Goal: Task Accomplishment & Management: Complete application form

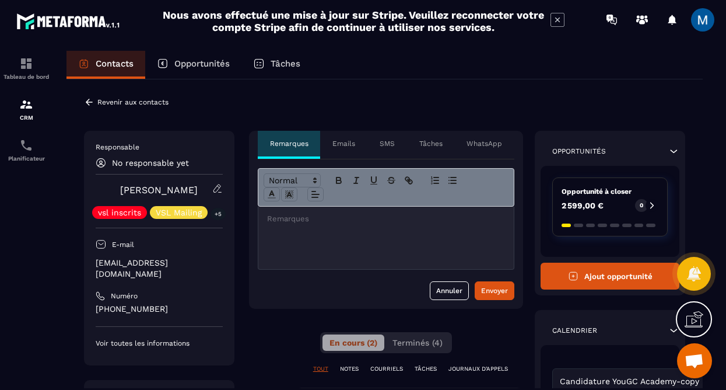
click at [602, 280] on button "Ajout opportunité" at bounding box center [610, 275] width 139 height 27
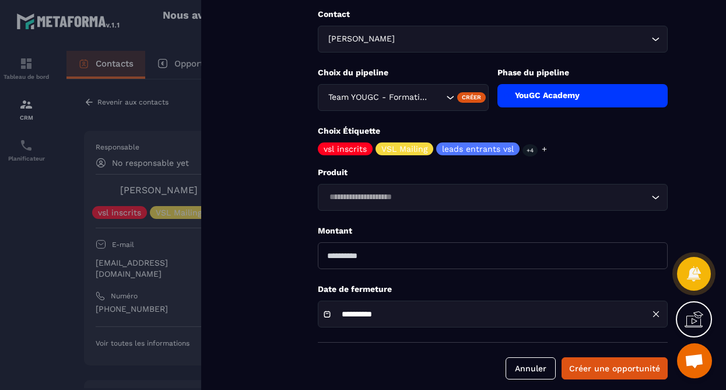
scroll to position [128, 0]
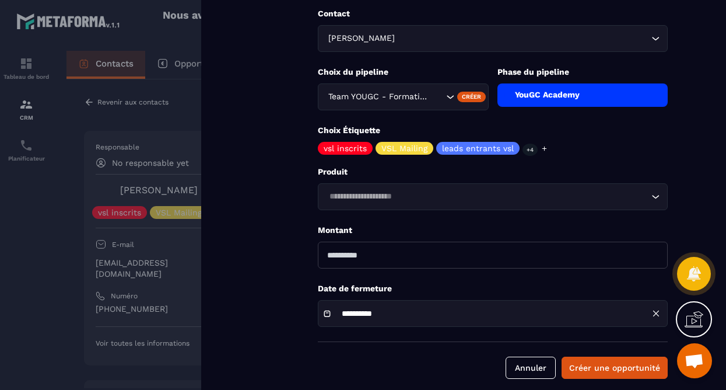
click at [493, 198] on input "Search for option" at bounding box center [486, 196] width 323 height 13
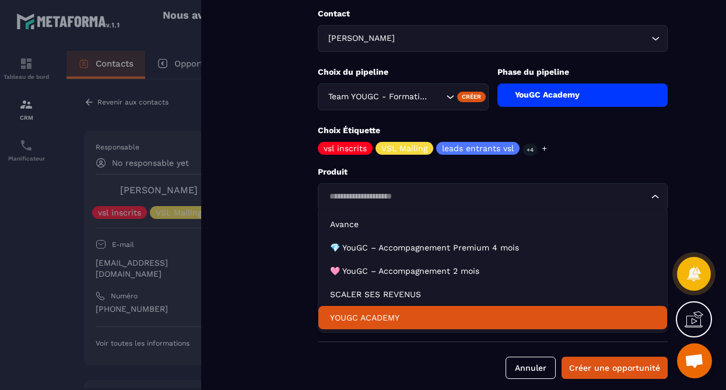
click at [411, 314] on p "YOUGC ACADEMY" at bounding box center [492, 317] width 325 height 12
type input "*******"
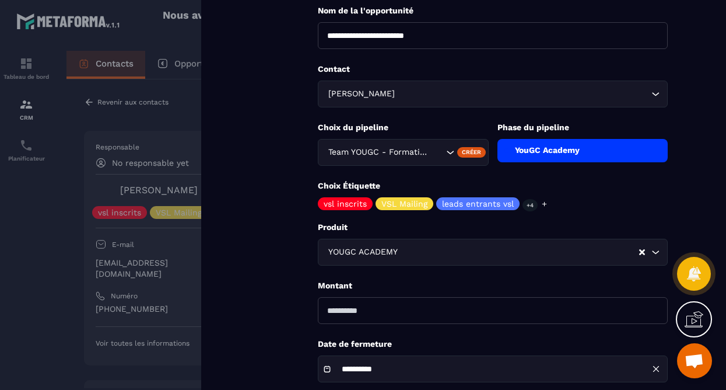
scroll to position [71, 0]
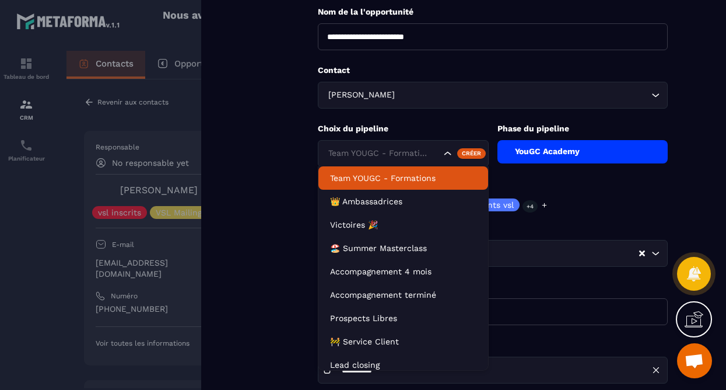
click at [449, 152] on icon "Search for option" at bounding box center [448, 154] width 12 height 12
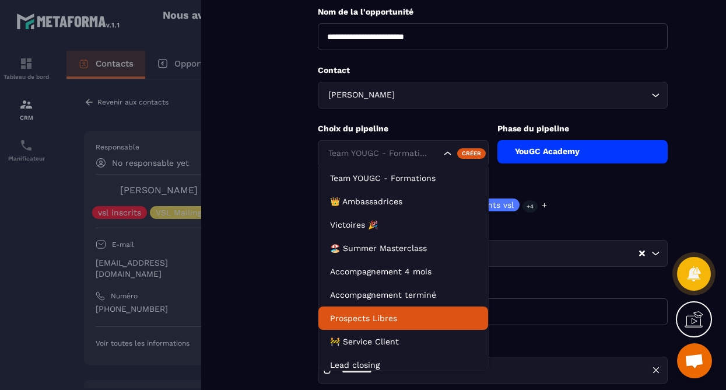
scroll to position [30, 0]
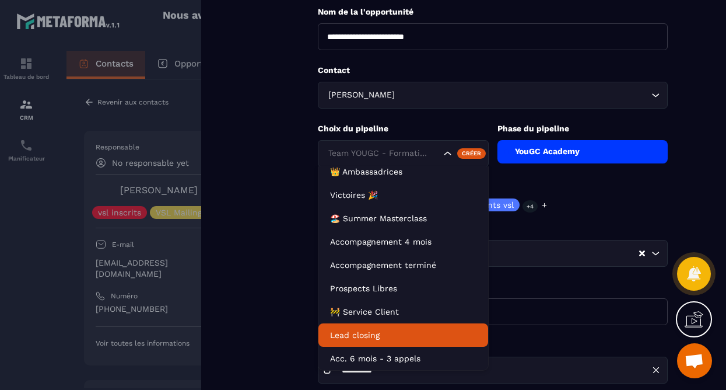
click at [396, 334] on p "Lead closing" at bounding box center [403, 335] width 146 height 12
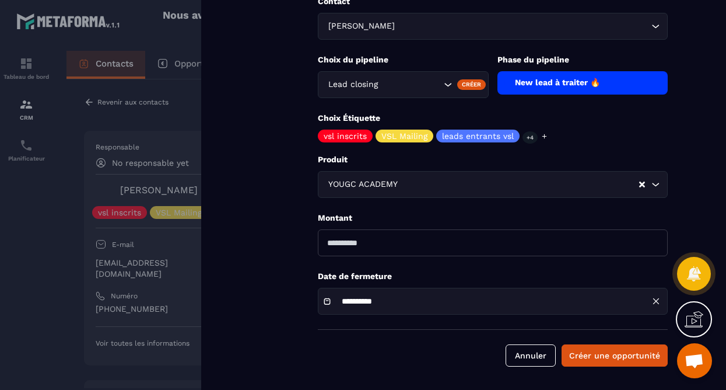
scroll to position [126, 0]
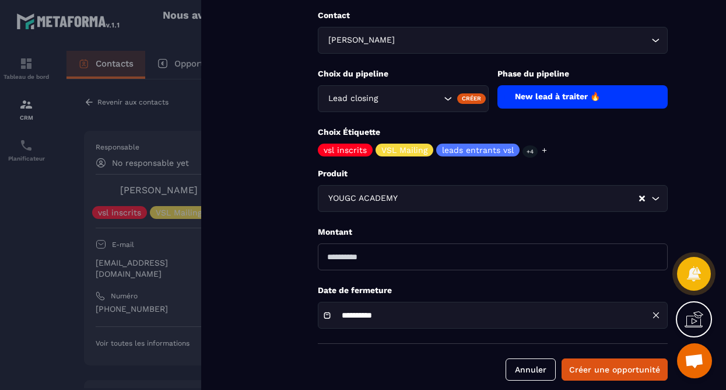
click at [460, 311] on div "**********" at bounding box center [493, 314] width 350 height 27
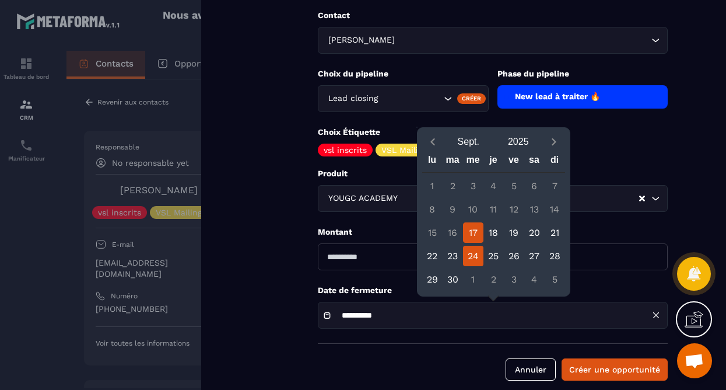
click at [479, 261] on div "24" at bounding box center [473, 256] width 20 height 20
type input "**********"
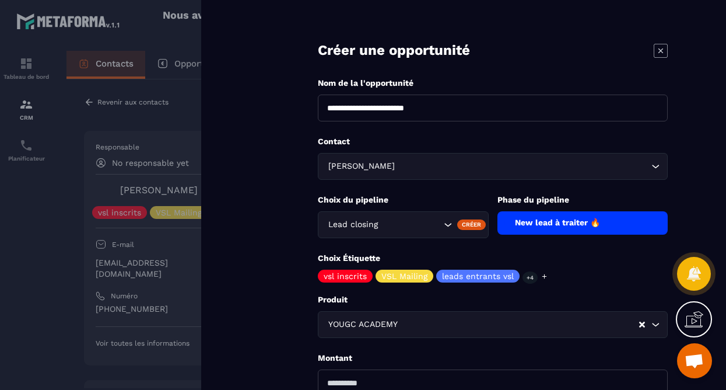
scroll to position [140, 0]
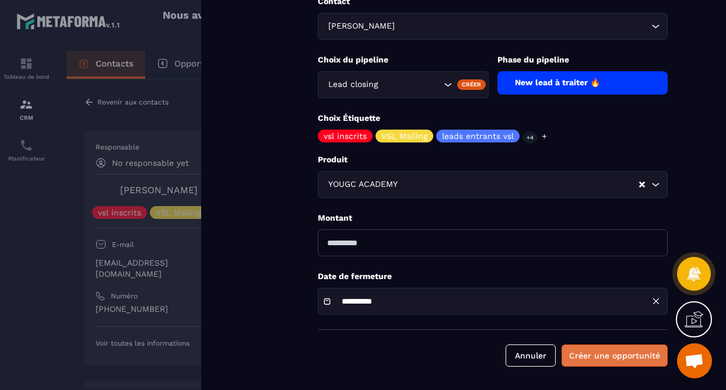
click at [630, 353] on button "Créer une opportunité" at bounding box center [615, 355] width 106 height 22
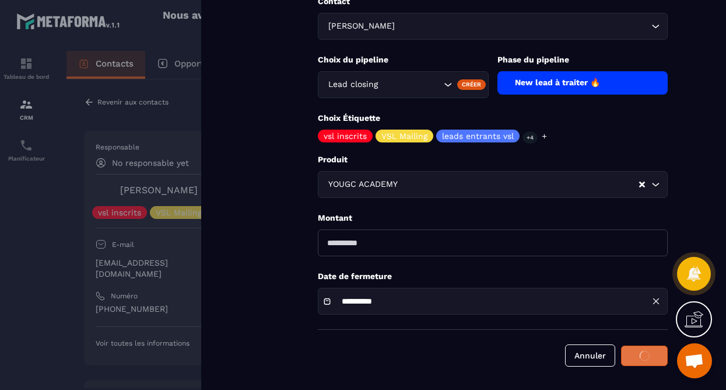
scroll to position [139, 0]
